Goal: Task Accomplishment & Management: Manage account settings

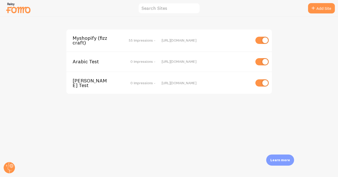
click at [92, 37] on span "Myshopify (fizzcraft)" at bounding box center [94, 41] width 42 height 10
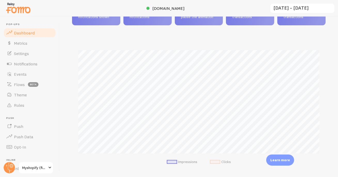
scroll to position [53, 0]
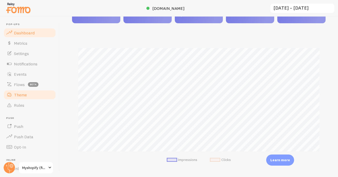
click at [21, 92] on span "Theme" at bounding box center [20, 94] width 13 height 5
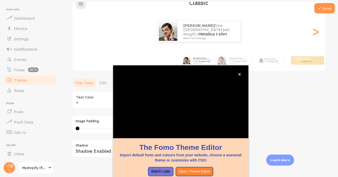
scroll to position [50, 0]
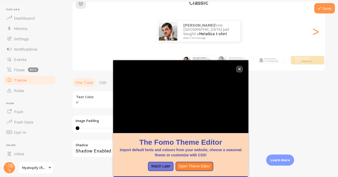
click at [241, 69] on button "close," at bounding box center [239, 68] width 5 height 5
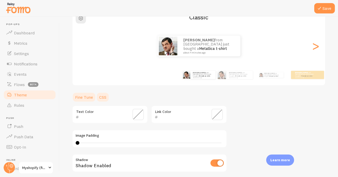
click at [109, 96] on link "CSS" at bounding box center [102, 97] width 13 height 10
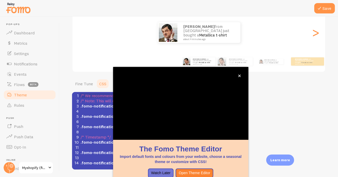
scroll to position [50, 0]
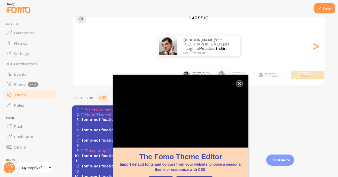
click at [241, 83] on icon "close," at bounding box center [239, 83] width 3 height 3
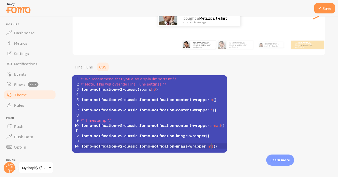
scroll to position [2, 0]
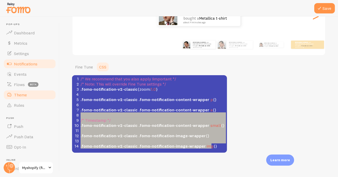
type textarea "/* We recommend that you also apply !important */ /* Note: This will override F…"
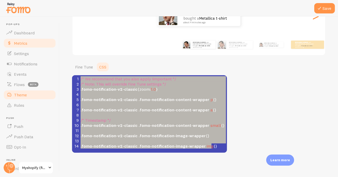
drag, startPoint x: 215, startPoint y: 147, endPoint x: 51, endPoint y: 46, distance: 192.6
click at [51, 46] on main "Pop-ups Dashboard Metrics Settings Notifications Events Flows beta Theme Rules …" at bounding box center [169, 97] width 338 height 160
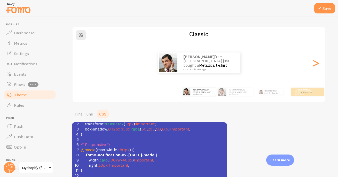
scroll to position [0, 0]
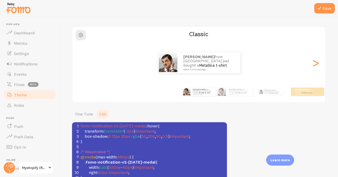
click at [147, 125] on span "fomo-notification-v2-[DATE]-medal" at bounding box center [114, 125] width 66 height 5
click at [315, 64] on div ">" at bounding box center [316, 62] width 6 height 37
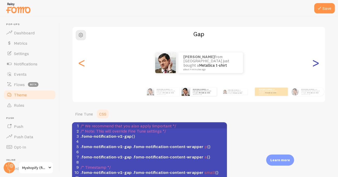
click at [315, 64] on div ">" at bounding box center [316, 62] width 6 height 37
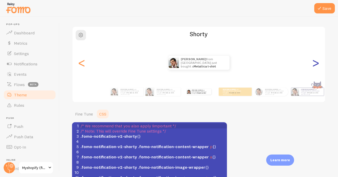
click at [315, 64] on div ">" at bounding box center [316, 62] width 6 height 37
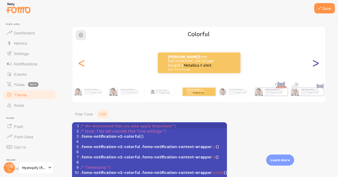
click at [315, 64] on div ">" at bounding box center [316, 62] width 6 height 37
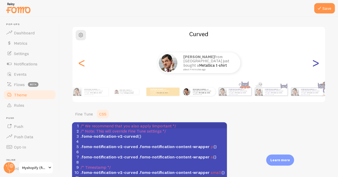
click at [315, 64] on div ">" at bounding box center [316, 62] width 6 height 37
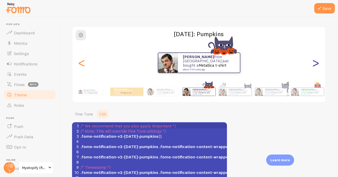
click at [315, 64] on div ">" at bounding box center [316, 62] width 6 height 37
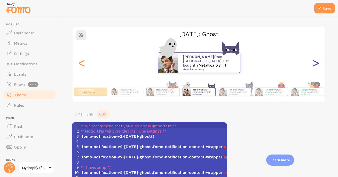
click at [315, 64] on div ">" at bounding box center [316, 62] width 6 height 37
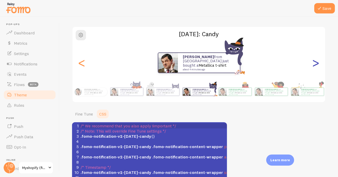
click at [315, 64] on div ">" at bounding box center [316, 62] width 6 height 37
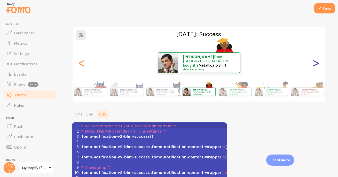
click at [315, 64] on div ">" at bounding box center [316, 62] width 6 height 37
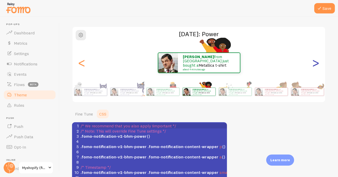
click at [315, 64] on div ">" at bounding box center [316, 62] width 6 height 37
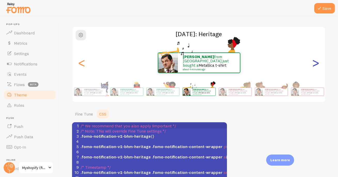
click at [315, 64] on div ">" at bounding box center [316, 62] width 6 height 37
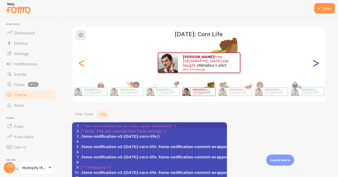
click at [315, 64] on div ">" at bounding box center [316, 62] width 6 height 37
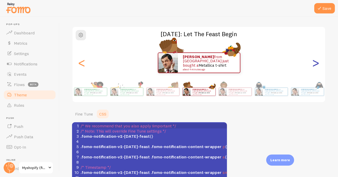
click at [315, 64] on div ">" at bounding box center [316, 62] width 6 height 37
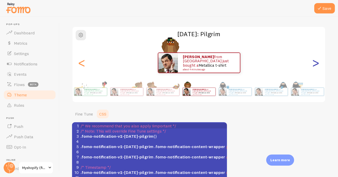
click at [315, 64] on div ">" at bounding box center [316, 62] width 6 height 37
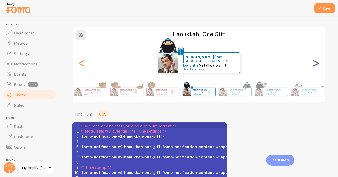
click at [315, 64] on div ">" at bounding box center [316, 62] width 6 height 37
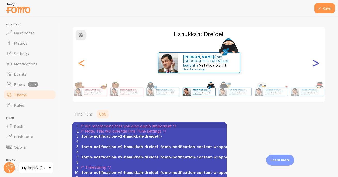
click at [315, 64] on div ">" at bounding box center [316, 62] width 6 height 37
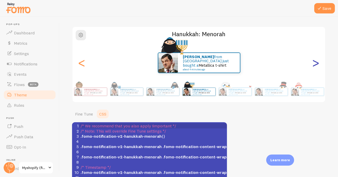
click at [315, 64] on div ">" at bounding box center [316, 62] width 6 height 37
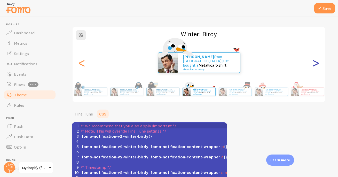
click at [315, 64] on div ">" at bounding box center [316, 62] width 6 height 37
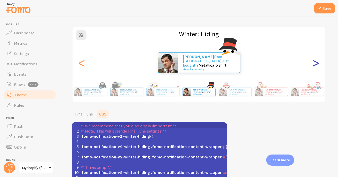
click at [315, 64] on div ">" at bounding box center [316, 62] width 6 height 37
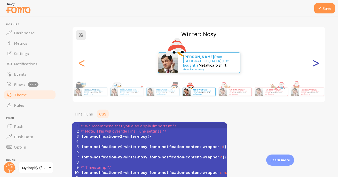
click at [315, 64] on div ">" at bounding box center [316, 62] width 6 height 37
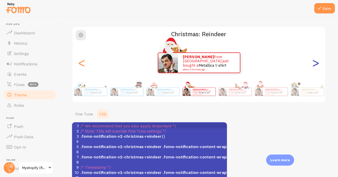
click at [315, 64] on div ">" at bounding box center [316, 62] width 6 height 37
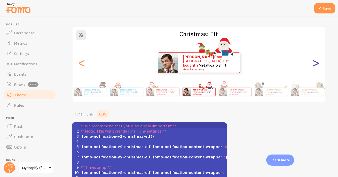
click at [315, 64] on div ">" at bounding box center [316, 62] width 6 height 37
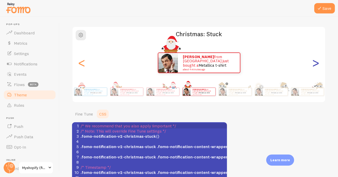
click at [315, 64] on div ">" at bounding box center [316, 62] width 6 height 37
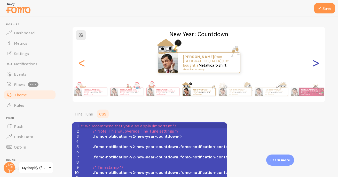
click at [315, 64] on div ">" at bounding box center [316, 62] width 6 height 37
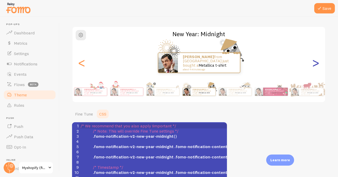
click at [315, 64] on div ">" at bounding box center [316, 62] width 6 height 37
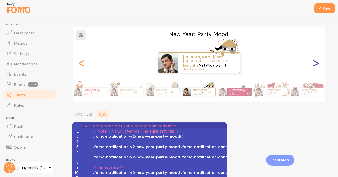
click at [315, 64] on div ">" at bounding box center [316, 62] width 6 height 37
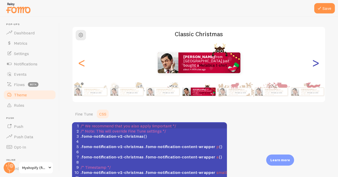
click at [315, 64] on div ">" at bounding box center [316, 62] width 6 height 37
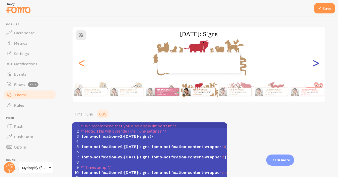
click at [315, 64] on div ">" at bounding box center [316, 62] width 6 height 37
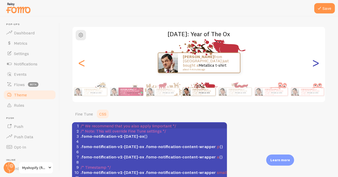
click at [315, 64] on div ">" at bounding box center [316, 62] width 6 height 37
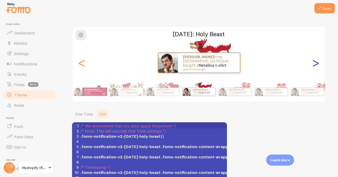
click at [315, 64] on div ">" at bounding box center [316, 62] width 6 height 37
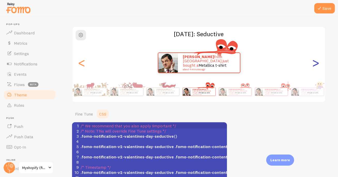
click at [315, 64] on div ">" at bounding box center [316, 62] width 6 height 37
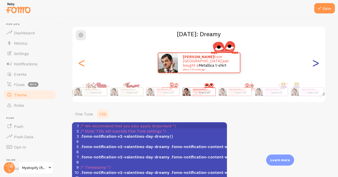
click at [315, 64] on div ">" at bounding box center [316, 62] width 6 height 37
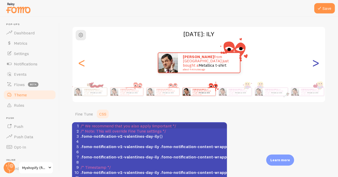
click at [315, 64] on div ">" at bounding box center [316, 62] width 6 height 37
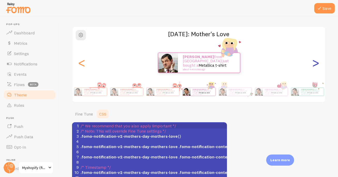
click at [315, 64] on div ">" at bounding box center [316, 62] width 6 height 37
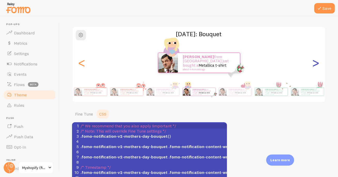
click at [315, 64] on div ">" at bounding box center [316, 62] width 6 height 37
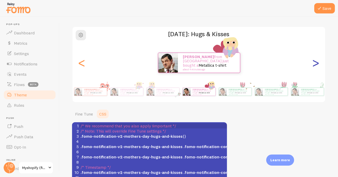
click at [315, 64] on div ">" at bounding box center [316, 62] width 6 height 37
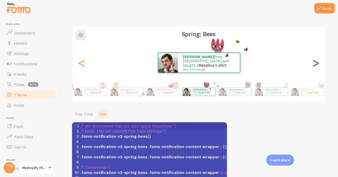
click at [315, 64] on div ">" at bounding box center [316, 62] width 6 height 37
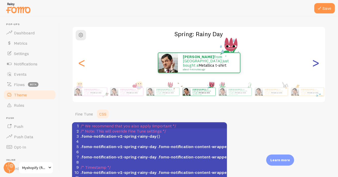
click at [315, 64] on div ">" at bounding box center [316, 62] width 6 height 37
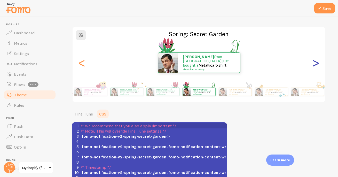
click at [315, 64] on div ">" at bounding box center [316, 62] width 6 height 37
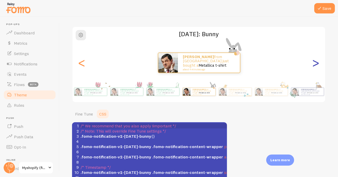
click at [315, 64] on div ">" at bounding box center [316, 62] width 6 height 37
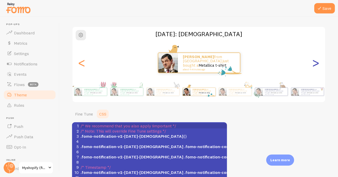
click at [315, 64] on div ">" at bounding box center [316, 62] width 6 height 37
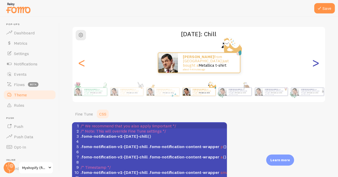
click at [315, 64] on div ">" at bounding box center [316, 62] width 6 height 37
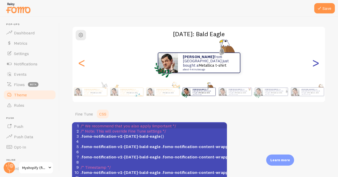
click at [315, 64] on div ">" at bounding box center [316, 62] width 6 height 37
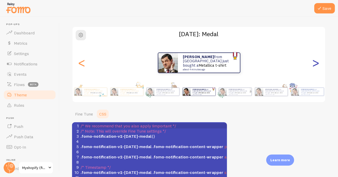
click at [315, 64] on div ">" at bounding box center [316, 62] width 6 height 37
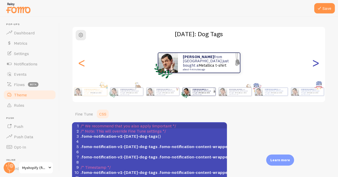
click at [315, 64] on div ">" at bounding box center [316, 62] width 6 height 37
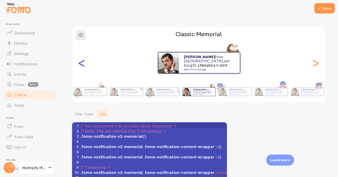
click at [85, 65] on div "<" at bounding box center [82, 62] width 6 height 37
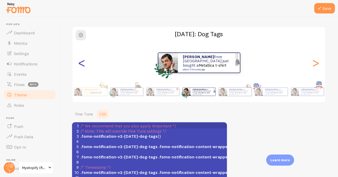
click at [85, 65] on div "<" at bounding box center [82, 62] width 6 height 37
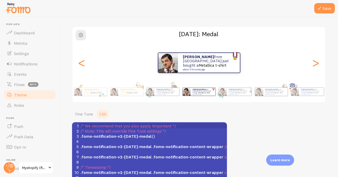
click at [225, 68] on small "about 4 minutes ago" at bounding box center [208, 69] width 50 height 3
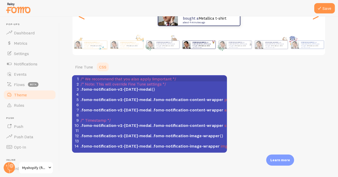
click at [218, 147] on span ".fomo-notification-image-wrapper" at bounding box center [186, 145] width 67 height 5
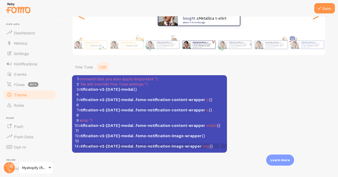
scroll to position [0, 0]
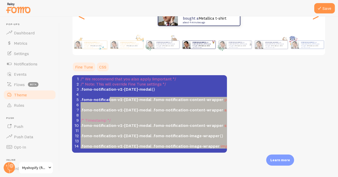
type textarea "/* We recommend that you also apply !important */ /* Note: This will override F…"
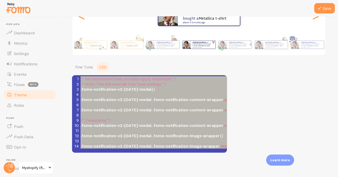
drag, startPoint x: 222, startPoint y: 145, endPoint x: 61, endPoint y: 54, distance: 184.7
click at [61, 54] on div "Save Theme Choose a theme for your notifications [DATE]: Medal [PERSON_NAME] fr…" at bounding box center [199, 97] width 279 height 160
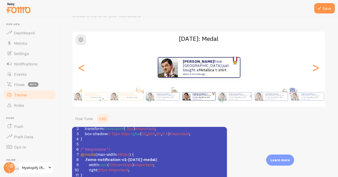
scroll to position [27, 0]
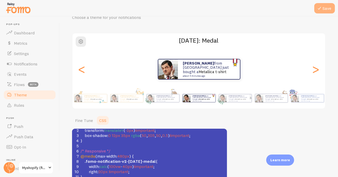
click at [324, 11] on button "Save" at bounding box center [325, 8] width 21 height 10
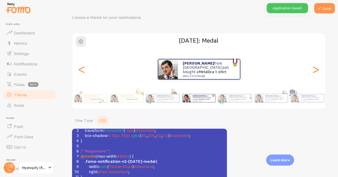
scroll to position [0, 0]
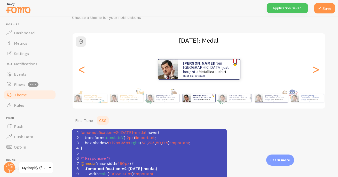
click at [196, 75] on small "about 4 minutes ago" at bounding box center [208, 76] width 50 height 3
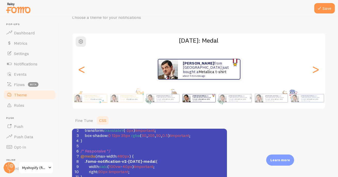
scroll to position [80, 0]
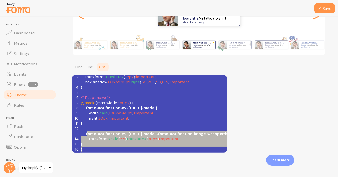
type textarea "fomo-notification-v2-[DATE]-medal:hover { transform: translateY(-2px) !importan…"
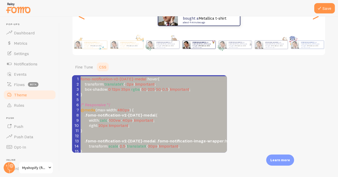
drag, startPoint x: 94, startPoint y: 150, endPoint x: 74, endPoint y: 55, distance: 97.3
click at [74, 55] on div "Theme Choose a theme for your notifications [DATE]: Medal [PERSON_NAME] from [G…" at bounding box center [199, 51] width 254 height 204
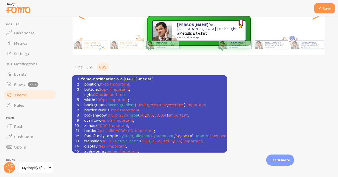
click at [241, 75] on div "Theme Choose a theme for your notifications [DATE]: Medal [PERSON_NAME] from [G…" at bounding box center [199, 51] width 254 height 204
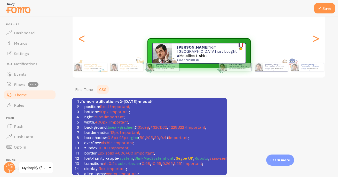
scroll to position [59, 0]
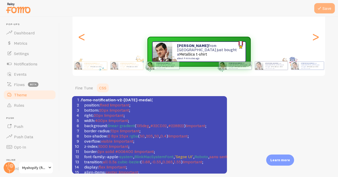
click at [324, 10] on button "Save" at bounding box center [325, 8] width 21 height 10
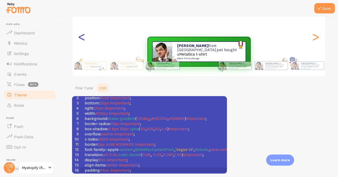
scroll to position [59, 0]
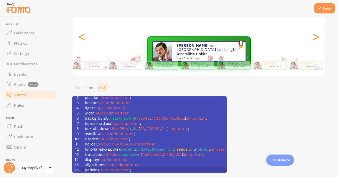
click at [338, 174] on div "Save Theme Choose a theme for your notifications [DATE]: Medal [PERSON_NAME] fr…" at bounding box center [199, 97] width 279 height 160
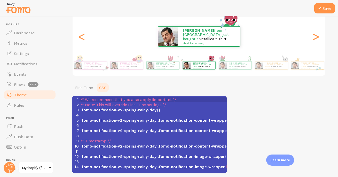
scroll to position [0, 0]
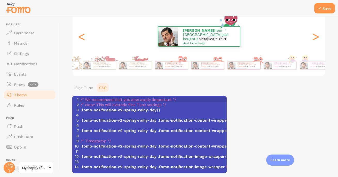
click at [338, 87] on div "Save Theme Choose a theme for your notifications Spring: Rainy Day [PERSON_NAME…" at bounding box center [199, 97] width 279 height 160
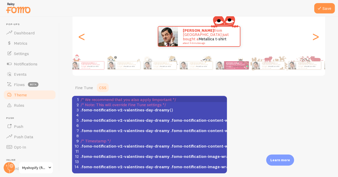
click at [337, 80] on div "Save Theme Choose a theme for your notifications [DATE]: Dreamy [PERSON_NAME] f…" at bounding box center [199, 97] width 279 height 160
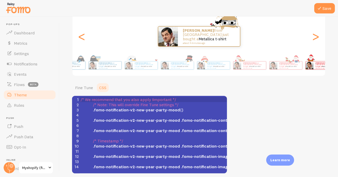
click at [338, 82] on div "Save Theme Choose a theme for your notifications New Year: Party Mood [PERSON_N…" at bounding box center [199, 97] width 279 height 160
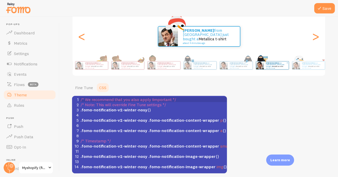
click at [264, 97] on div "Theme Choose a theme for your notifications Winter: Nosy [PERSON_NAME] from [GE…" at bounding box center [199, 72] width 254 height 204
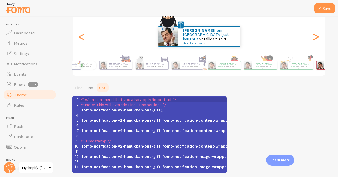
click at [338, 93] on div "Save Theme Choose a theme for your notifications Hanukkah: One Gift [PERSON_NAM…" at bounding box center [199, 97] width 279 height 160
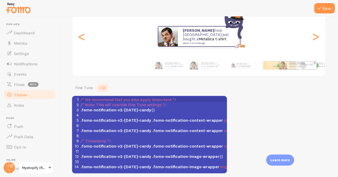
click at [338, 96] on div "Save Theme Choose a theme for your notifications [DATE]: Candy [PERSON_NAME] fr…" at bounding box center [199, 97] width 279 height 160
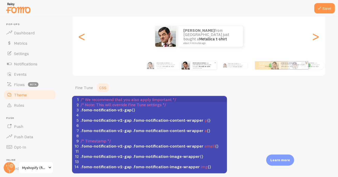
click at [195, 68] on div "[PERSON_NAME] from [GEOGRAPHIC_DATA] just bought a Metallica t-shirt about 4 mi…" at bounding box center [204, 65] width 26 height 8
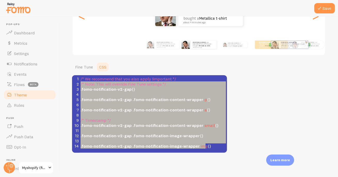
type textarea ".fomo-notification-v2-gap {} .fomo-notification-v2-gap .fomo-notification-conte…"
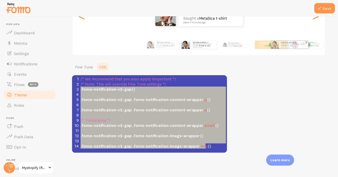
drag, startPoint x: 212, startPoint y: 146, endPoint x: 78, endPoint y: 89, distance: 145.7
click at [80, 89] on div "1 /* We recommend that you also apply !important */ 2 /* Note: This will overri…" at bounding box center [154, 112] width 148 height 72
click at [160, 81] on span "/* We recommend that you also apply !important */" at bounding box center [129, 78] width 96 height 5
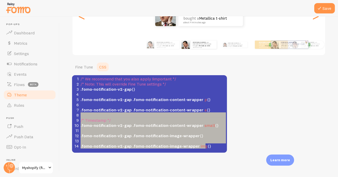
type textarea "/* We recommend that you also apply !important */ /* Note: This will override F…"
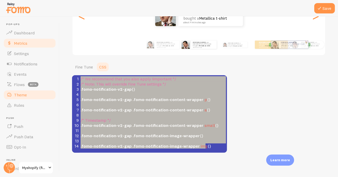
drag, startPoint x: 210, startPoint y: 146, endPoint x: 42, endPoint y: 43, distance: 197.2
click at [42, 43] on main "Pop-ups Dashboard Metrics Settings Notifications Events Flows beta Theme Rules …" at bounding box center [169, 97] width 338 height 160
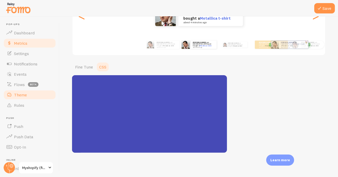
scroll to position [628, 0]
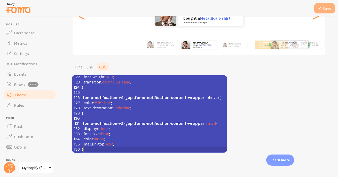
click at [323, 10] on button "Save" at bounding box center [325, 8] width 21 height 10
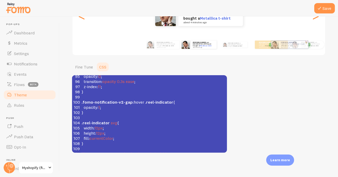
scroll to position [477, 0]
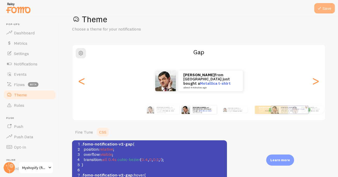
click at [326, 7] on button "Save" at bounding box center [325, 8] width 21 height 10
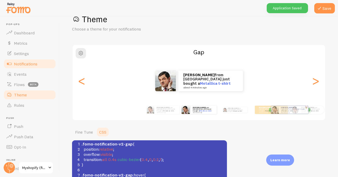
click at [28, 63] on span "Notifications" at bounding box center [26, 63] width 24 height 5
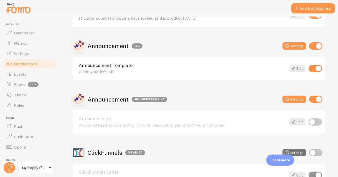
scroll to position [167, 0]
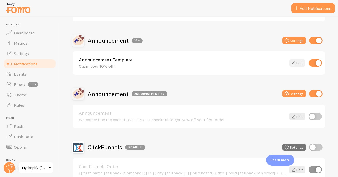
click at [292, 64] on icon at bounding box center [293, 63] width 6 height 6
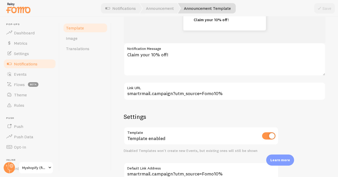
scroll to position [83, 0]
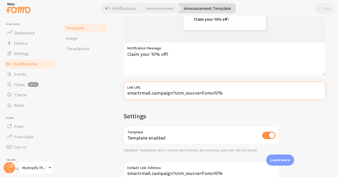
click at [162, 93] on input "smartrmail.campaign?utm_source=Fomo10%" at bounding box center [225, 91] width 202 height 18
paste input "[URL][DOMAIN_NAME]"
type input "[URL][DOMAIN_NAME]"
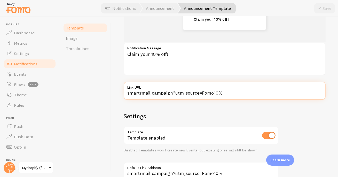
type input "[URL][DOMAIN_NAME]"
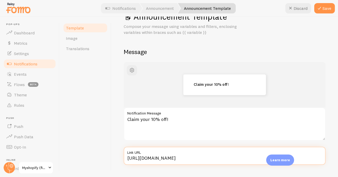
scroll to position [13, 0]
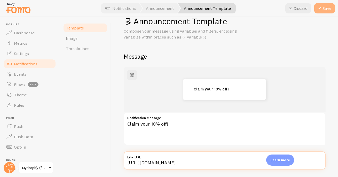
type input "[URL][DOMAIN_NAME]"
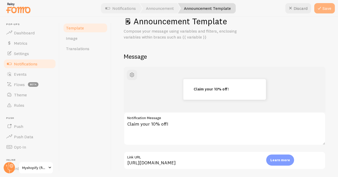
click at [324, 9] on button "Save" at bounding box center [325, 8] width 21 height 10
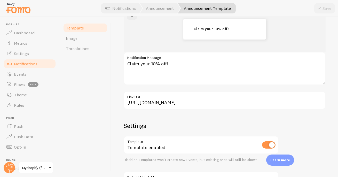
scroll to position [69, 0]
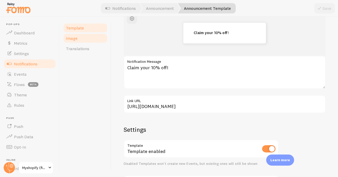
click at [79, 42] on link "Image" at bounding box center [85, 38] width 45 height 10
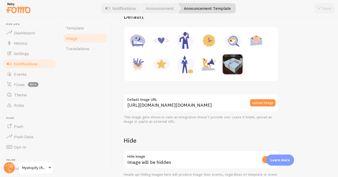
scroll to position [48, 0]
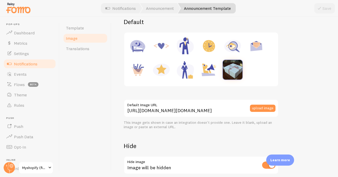
click at [161, 45] on img at bounding box center [162, 46] width 20 height 20
type input "[URL][DOMAIN_NAME]"
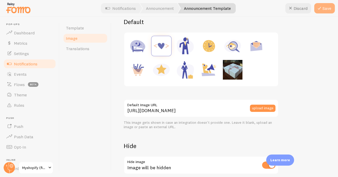
click at [322, 9] on icon at bounding box center [320, 8] width 6 height 6
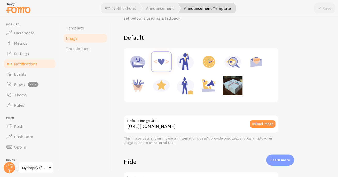
scroll to position [0, 0]
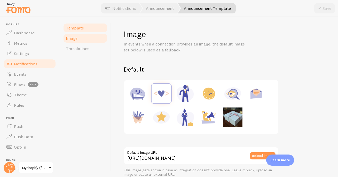
click at [70, 31] on link "Template" at bounding box center [85, 28] width 45 height 10
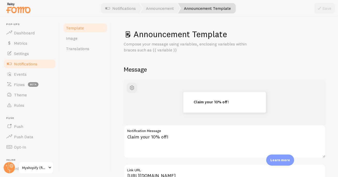
click at [36, 63] on span "Notifications" at bounding box center [26, 63] width 24 height 5
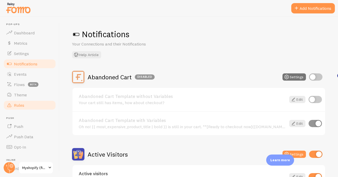
click at [25, 102] on link "Rules" at bounding box center [29, 105] width 53 height 10
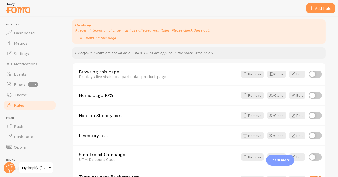
scroll to position [58, 0]
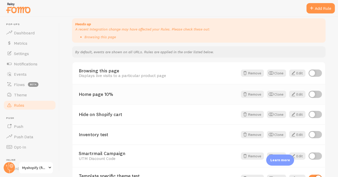
click at [315, 98] on input "checkbox" at bounding box center [315, 94] width 13 height 7
checkbox input "true"
click at [103, 97] on link "Home page 10%" at bounding box center [158, 94] width 159 height 5
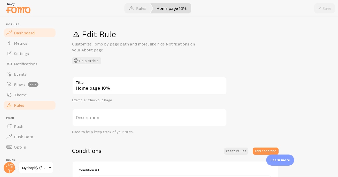
click at [20, 30] on span "Dashboard" at bounding box center [24, 32] width 21 height 5
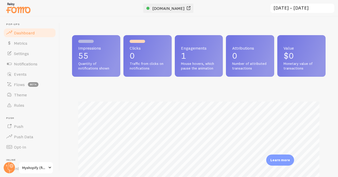
scroll to position [136, 254]
click at [155, 7] on span "[DOMAIN_NAME]" at bounding box center [169, 8] width 32 height 5
click at [17, 108] on link "Rules" at bounding box center [29, 105] width 53 height 10
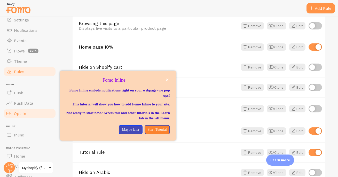
scroll to position [34, 0]
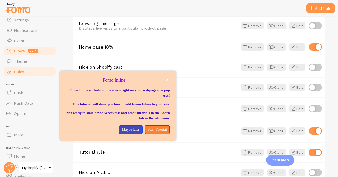
click at [21, 49] on span "Flows" at bounding box center [19, 50] width 11 height 5
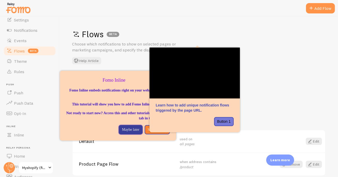
click at [125, 132] on p "Maybe later" at bounding box center [130, 129] width 17 height 5
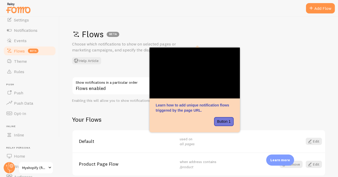
click at [264, 79] on div "Flows BETA Choose which notifications to show on selected pages or marketing ca…" at bounding box center [199, 97] width 279 height 160
click at [140, 114] on div "Flows BETA Choose which notifications to show on selected pages or marketing ca…" at bounding box center [199, 97] width 279 height 160
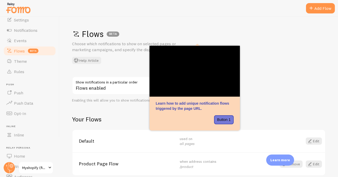
scroll to position [2, 0]
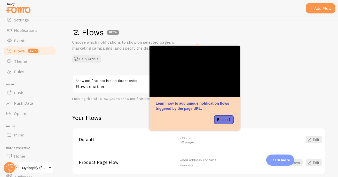
click at [262, 83] on div "Flows BETA Choose which notifications to show on selected pages or marketing ca…" at bounding box center [199, 97] width 279 height 160
click at [268, 89] on div "Flows BETA Choose which notifications to show on selected pages or marketing ca…" at bounding box center [199, 97] width 279 height 160
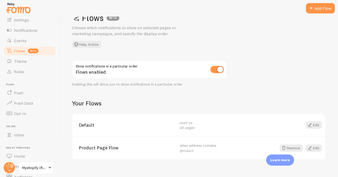
scroll to position [23, 0]
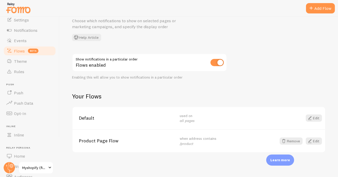
click at [216, 62] on input "checkbox" at bounding box center [217, 62] width 13 height 7
checkbox input "false"
click at [25, 42] on span "Events" at bounding box center [20, 40] width 13 height 5
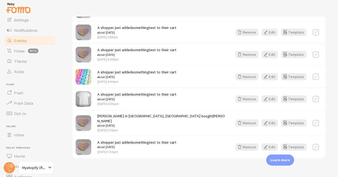
scroll to position [476, 0]
click at [274, 119] on button "Edit" at bounding box center [270, 122] width 16 height 7
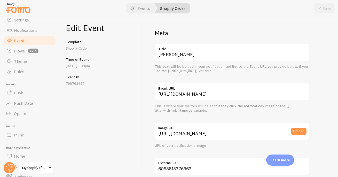
scroll to position [24, 0]
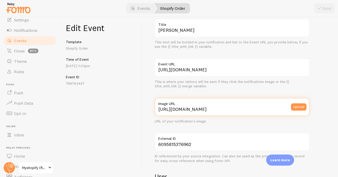
click at [206, 108] on input "[URL][DOMAIN_NAME]" at bounding box center [232, 107] width 155 height 18
paste input "[DOMAIN_NAME][URL]"
type input "[URL][DOMAIN_NAME]"
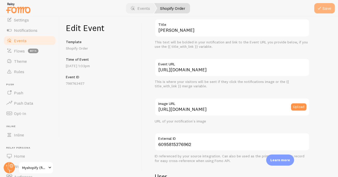
click at [328, 11] on button "Save" at bounding box center [325, 8] width 21 height 10
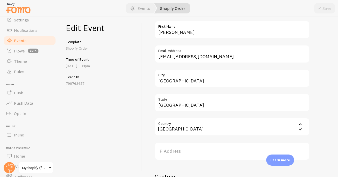
scroll to position [191, 0]
